Goal: Task Accomplishment & Management: Manage account settings

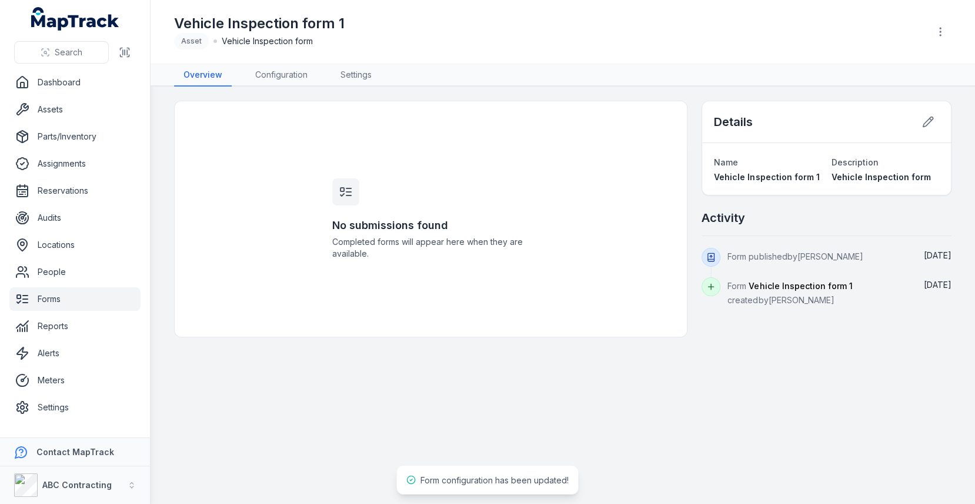
click at [361, 64] on header "Toggle Navigation Vehicle Inspection form 1 Asset Vehicle Inspection form" at bounding box center [563, 32] width 825 height 64
click at [361, 64] on link "Settings" at bounding box center [356, 75] width 50 height 22
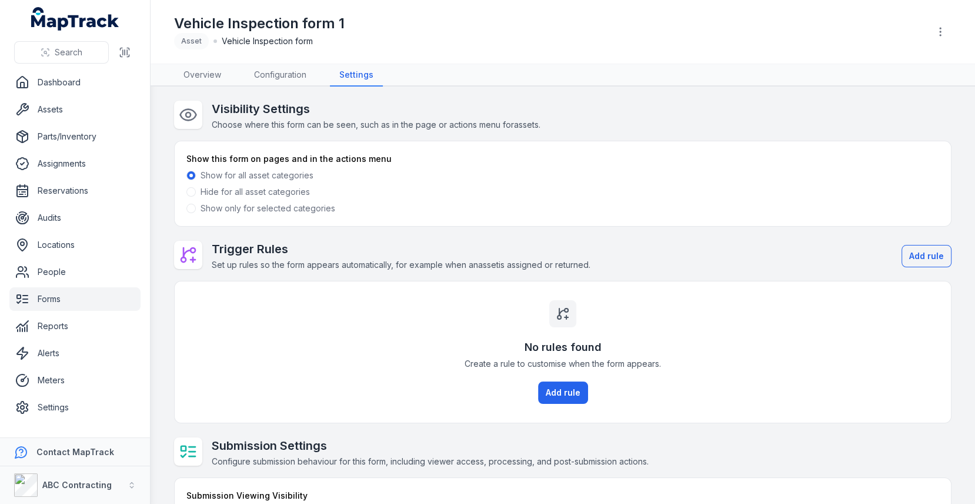
click at [294, 205] on label "Show only for selected categories" at bounding box center [268, 208] width 135 height 12
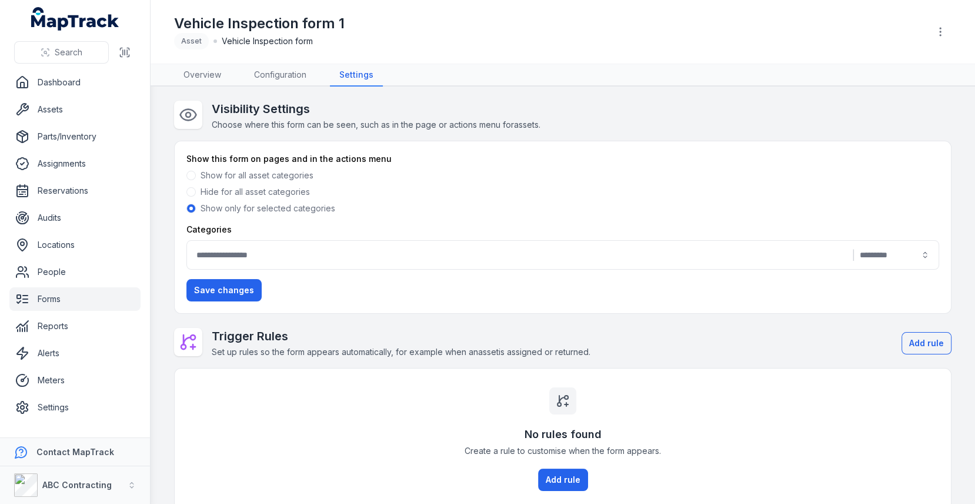
click at [415, 261] on div "|" at bounding box center [563, 254] width 753 height 29
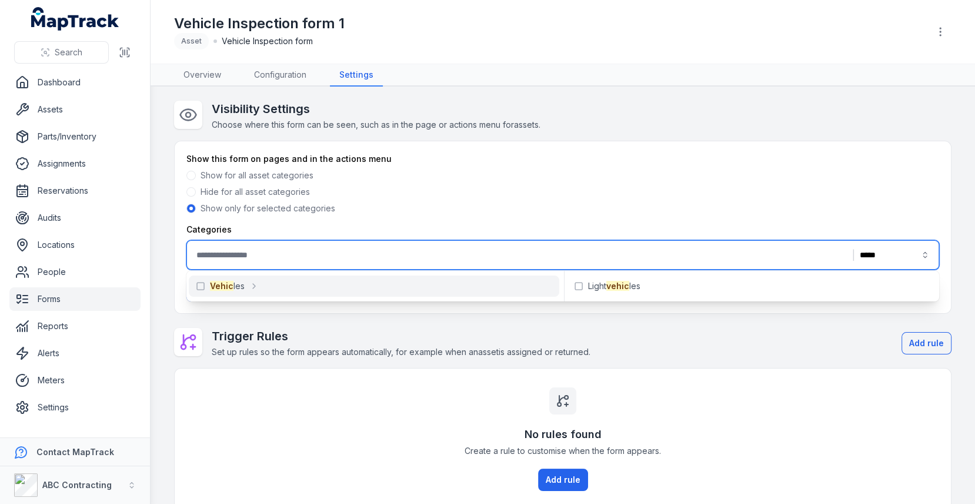
type input "*****"
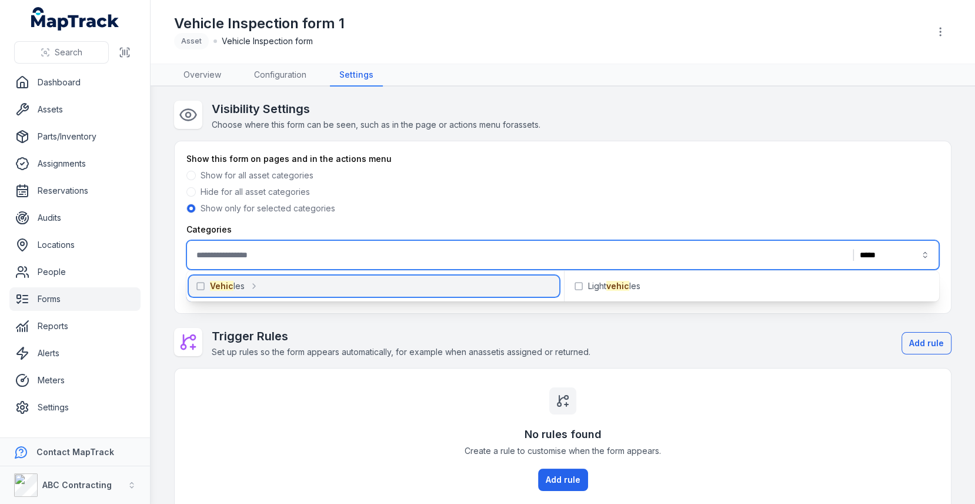
click at [319, 277] on div "Vehic les" at bounding box center [374, 285] width 371 height 21
type input "**********"
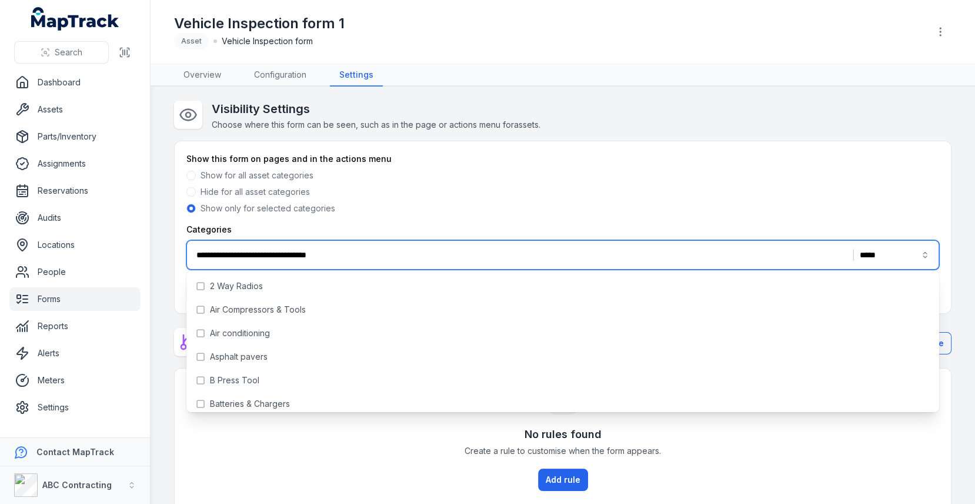
click at [545, 171] on div "Show for all asset categories" at bounding box center [563, 175] width 753 height 12
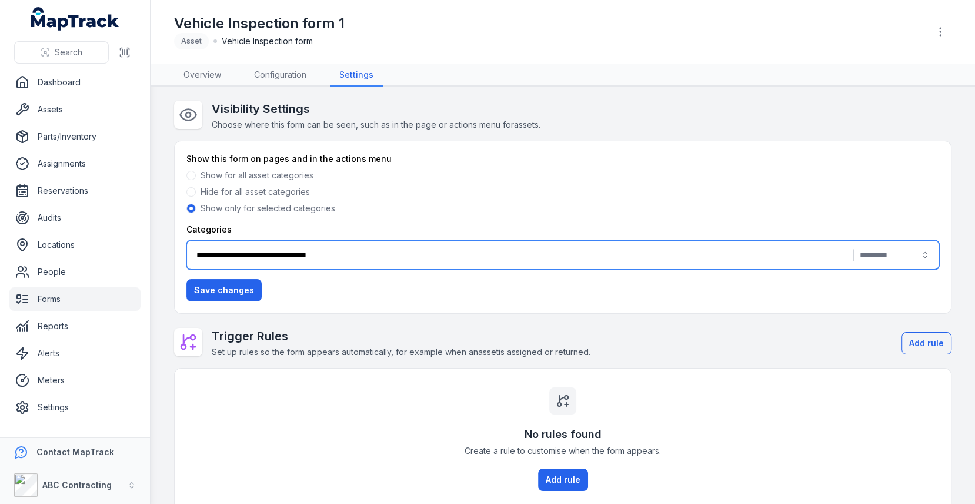
scroll to position [154, 0]
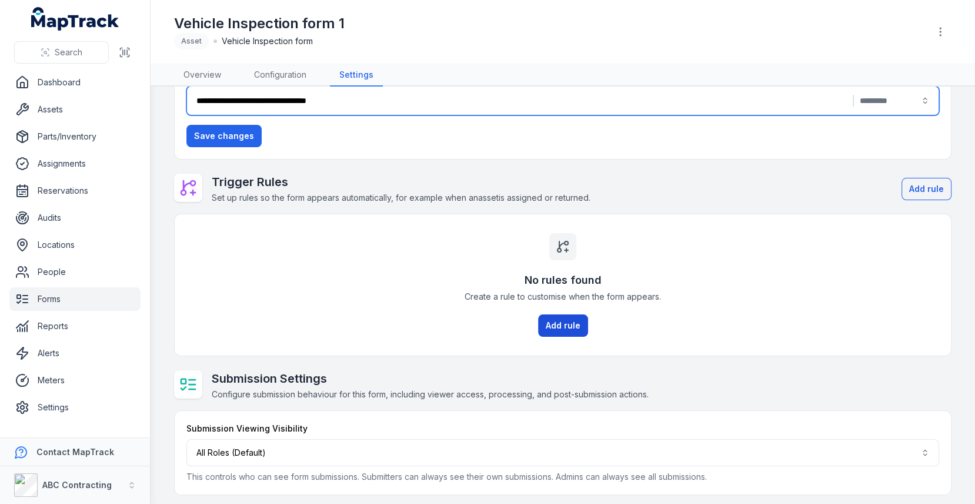
click at [586, 329] on button "Add rule" at bounding box center [563, 325] width 50 height 22
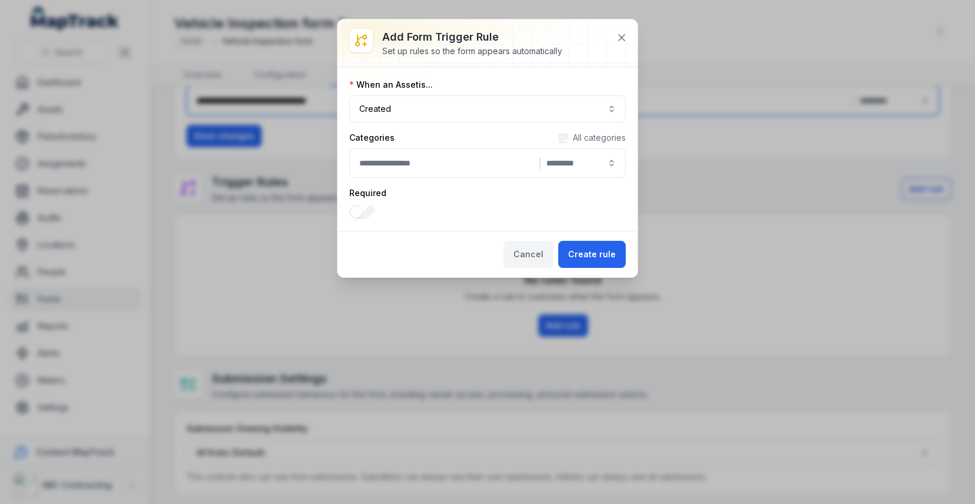
click at [540, 258] on button "Cancel" at bounding box center [529, 254] width 50 height 27
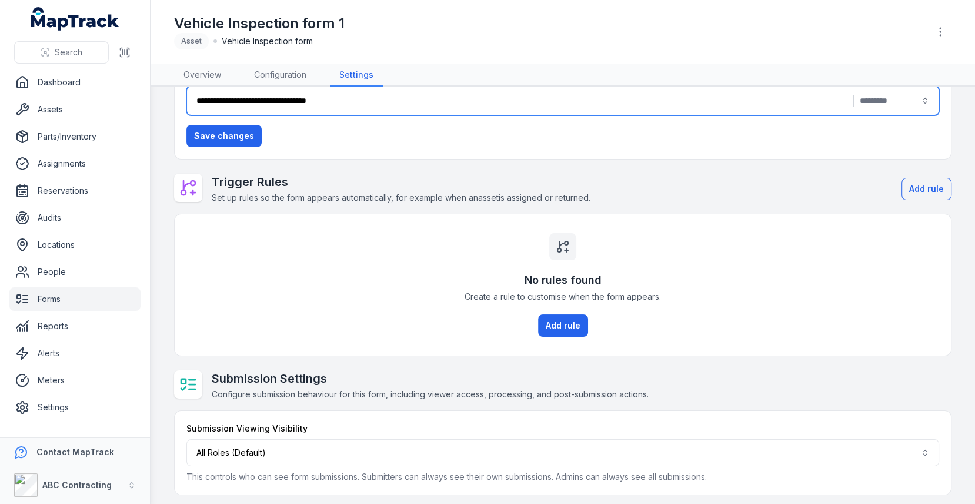
scroll to position [0, 0]
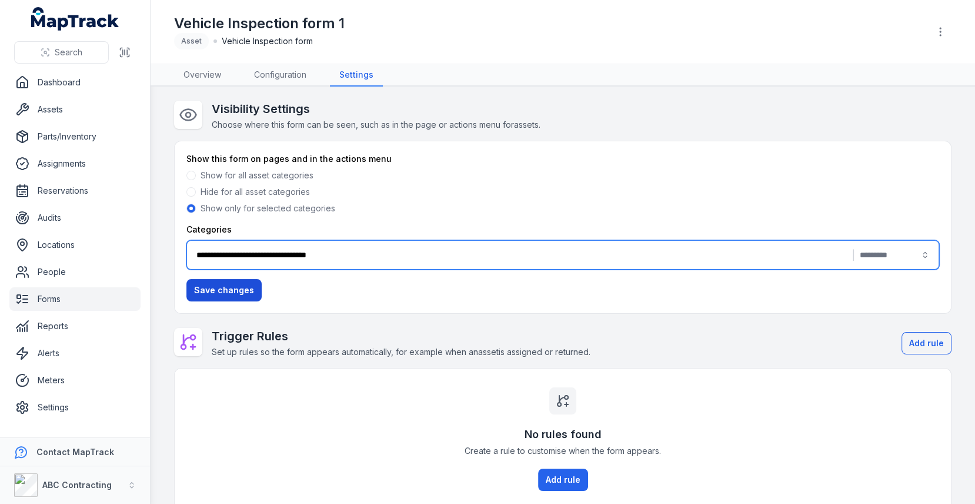
click at [245, 293] on button "Save changes" at bounding box center [224, 290] width 75 height 22
